Goal: Information Seeking & Learning: Learn about a topic

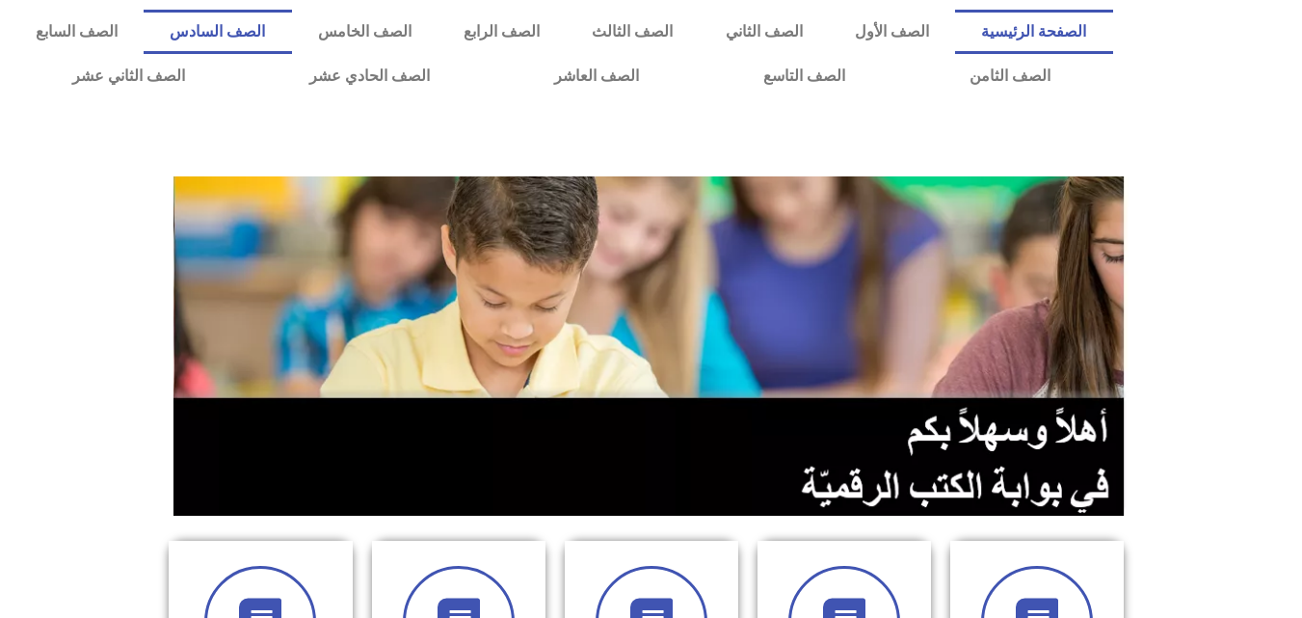
click at [291, 22] on link "الصف السادس" at bounding box center [217, 32] width 147 height 44
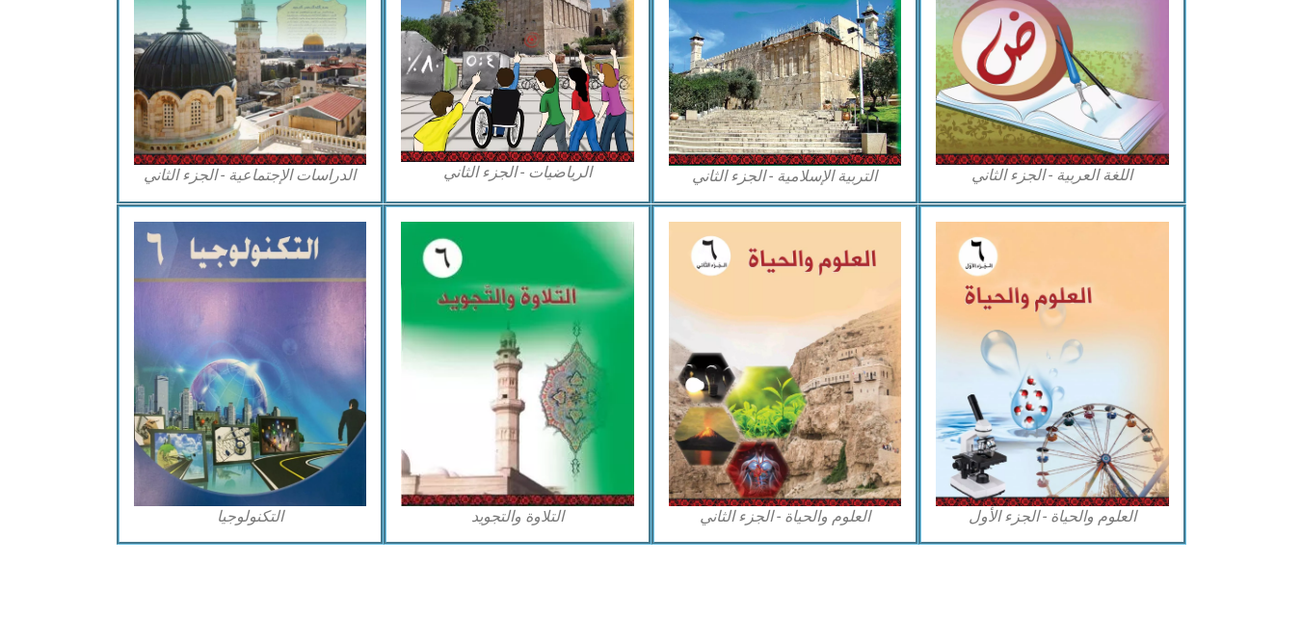
scroll to position [1101, 0]
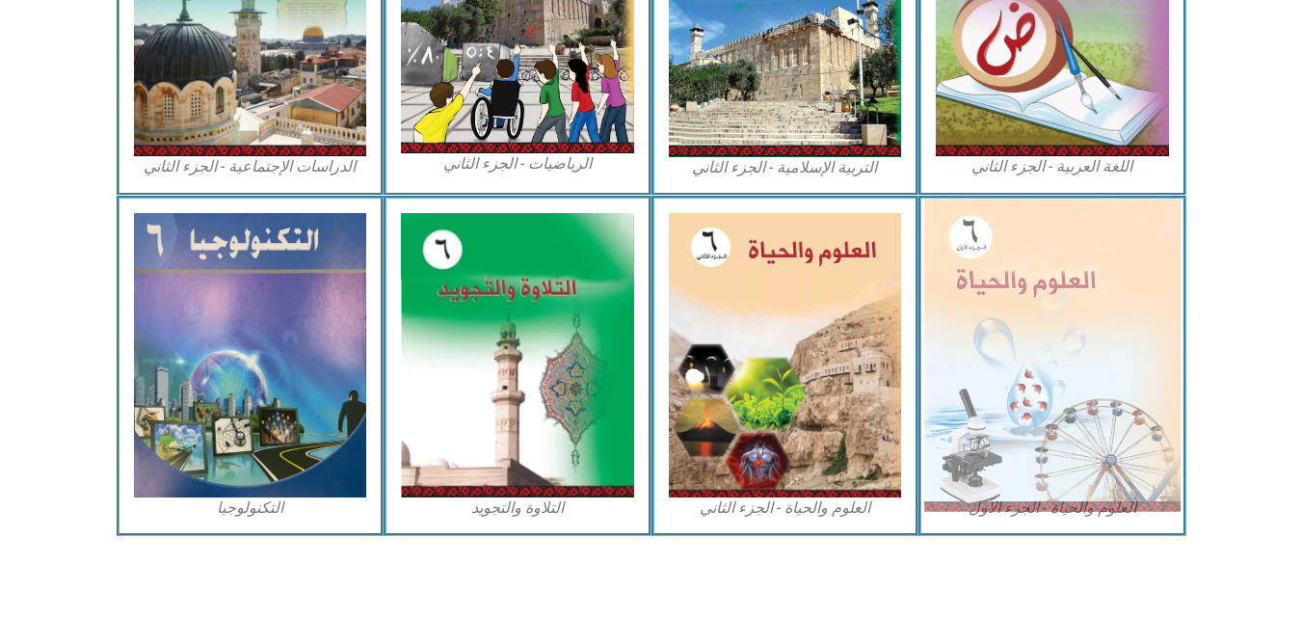
click at [1004, 394] on img at bounding box center [1052, 355] width 256 height 312
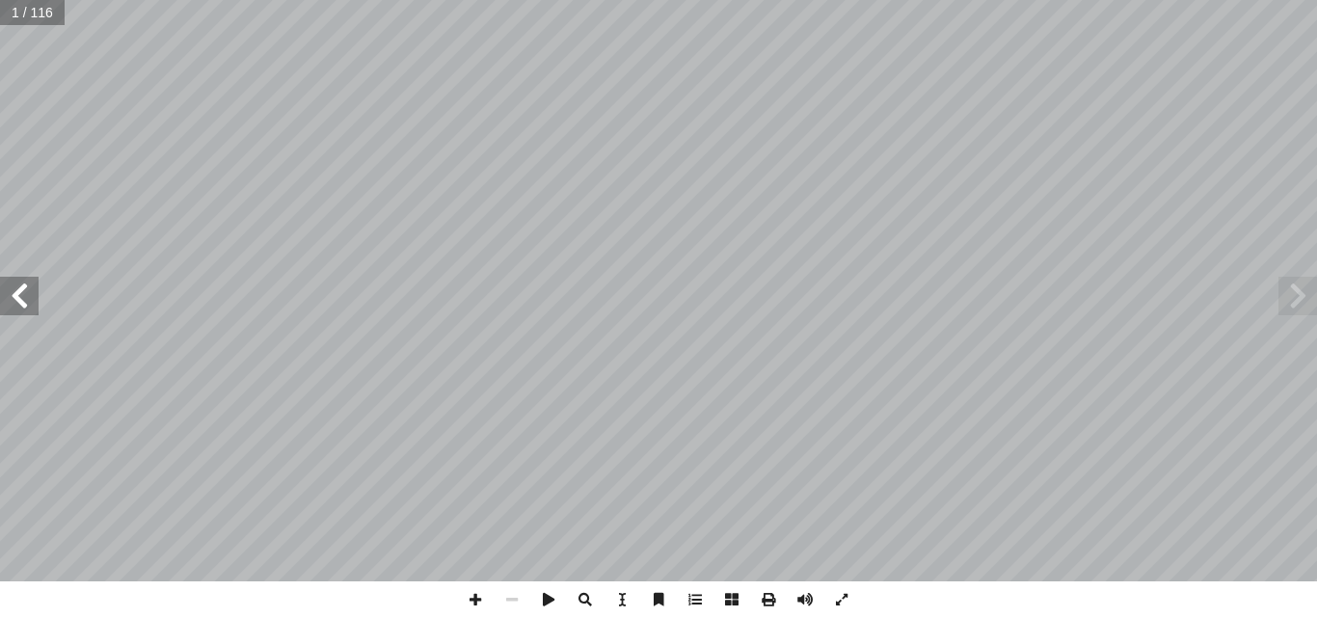
click at [21, 11] on input "text" at bounding box center [32, 12] width 64 height 25
type input "**"
click at [9, 299] on span at bounding box center [19, 296] width 39 height 39
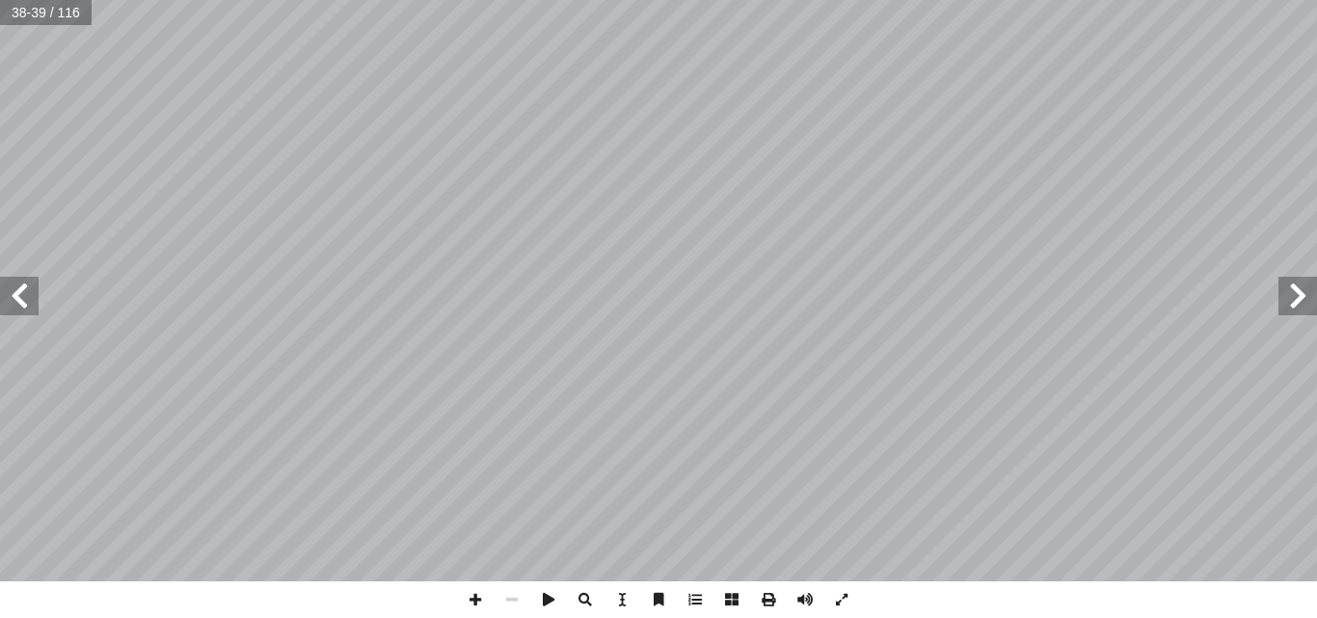
click at [9, 297] on span at bounding box center [19, 296] width 39 height 39
click at [11, 304] on span at bounding box center [19, 296] width 39 height 39
click at [477, 601] on span at bounding box center [475, 599] width 37 height 37
